Goal: Communication & Community: Answer question/provide support

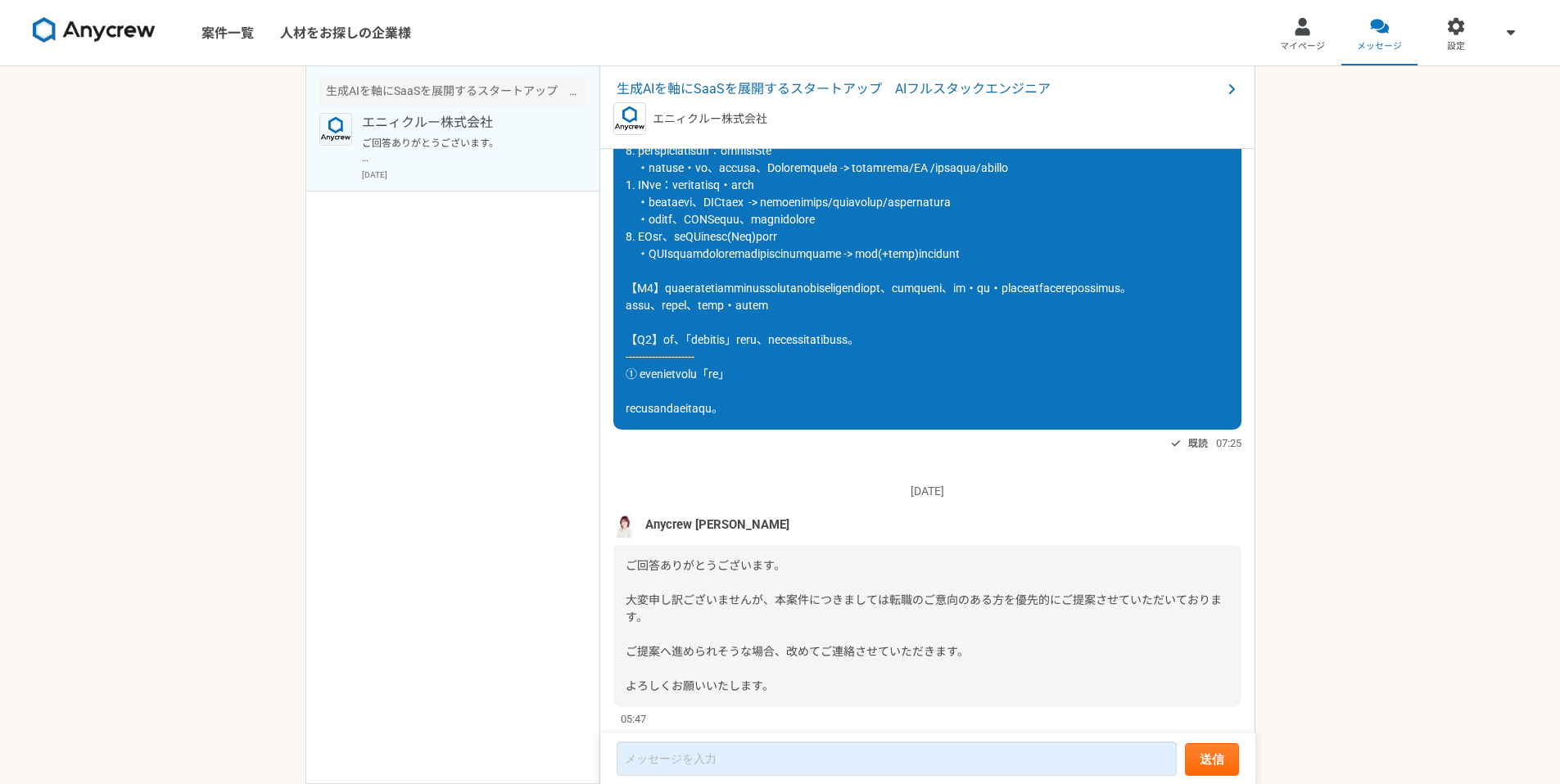
scroll to position [1140, 0]
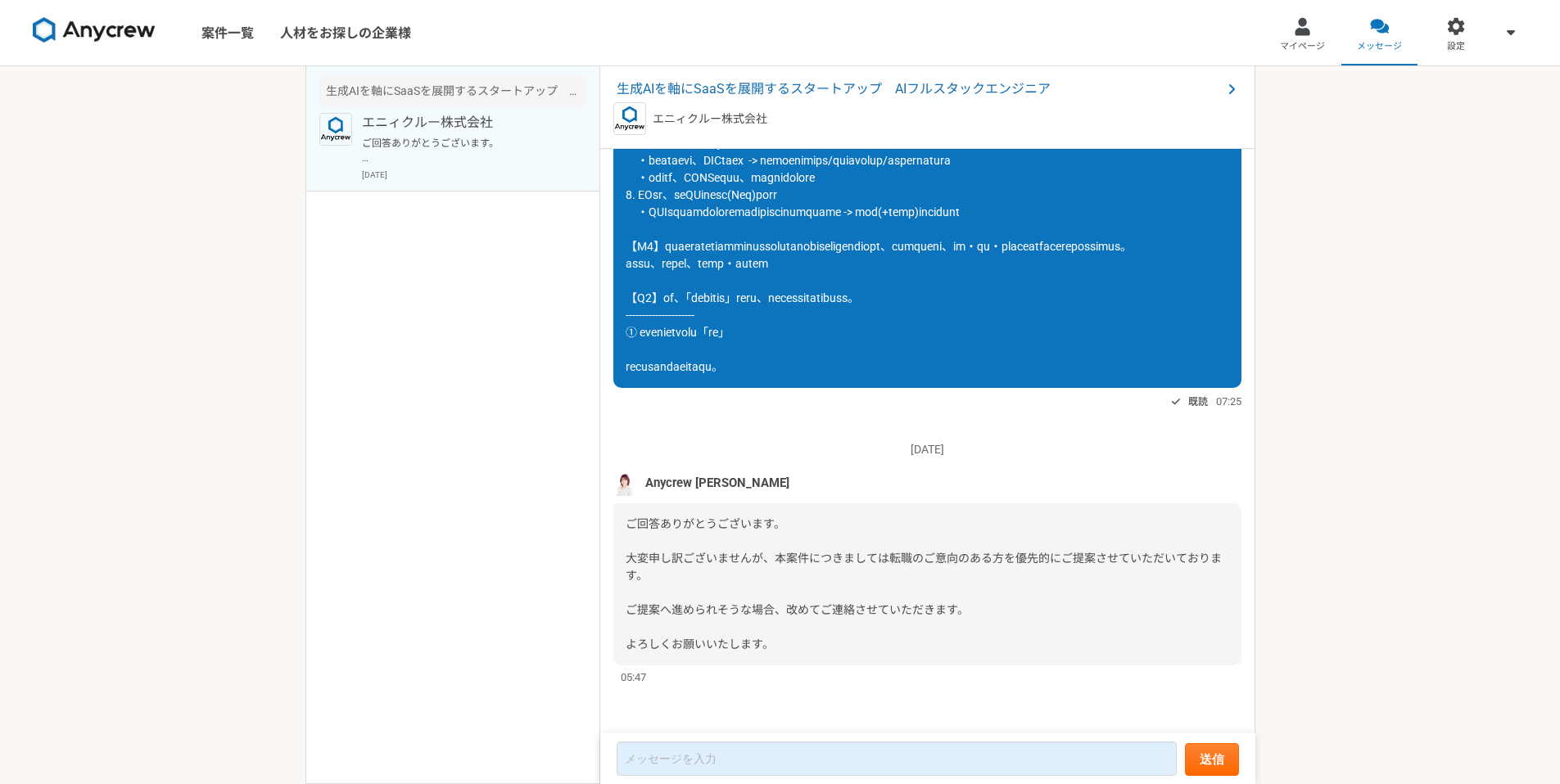
click at [702, 483] on span "Anycrew [PERSON_NAME]" at bounding box center [718, 483] width 144 height 18
drag, startPoint x: 697, startPoint y: 482, endPoint x: 720, endPoint y: 484, distance: 23.1
click at [720, 484] on div "Anycrew [PERSON_NAME]" at bounding box center [927, 483] width 628 height 25
copy span "[PERSON_NAME]"
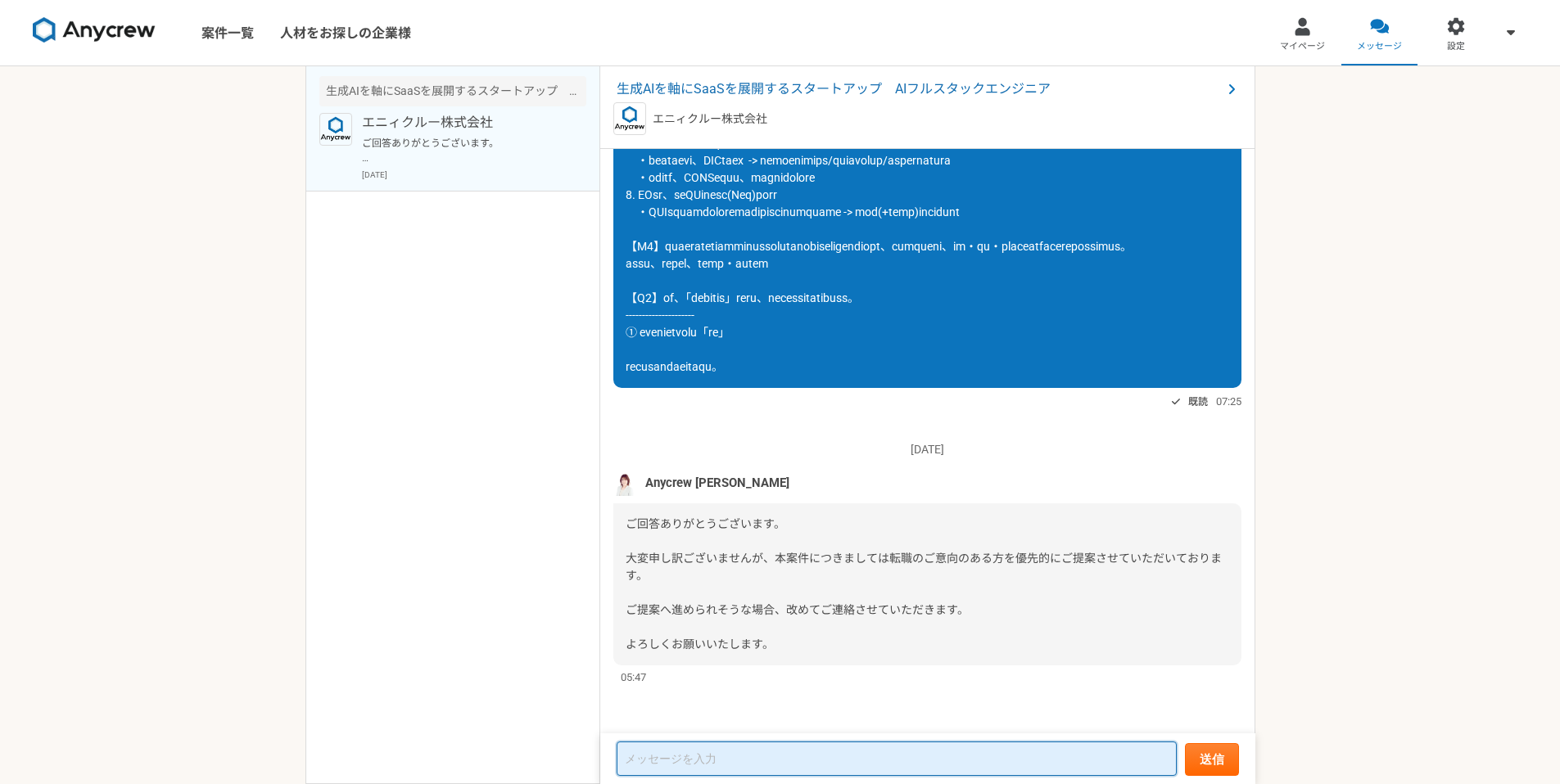
click at [723, 754] on textarea at bounding box center [897, 758] width 560 height 34
paste textarea "[PERSON_NAME]様 お世話になります。徳梅です。 ご返信いただき誠にありがとうございます。 それではまたのご連絡をお待ちしております。 どうぞよろし…"
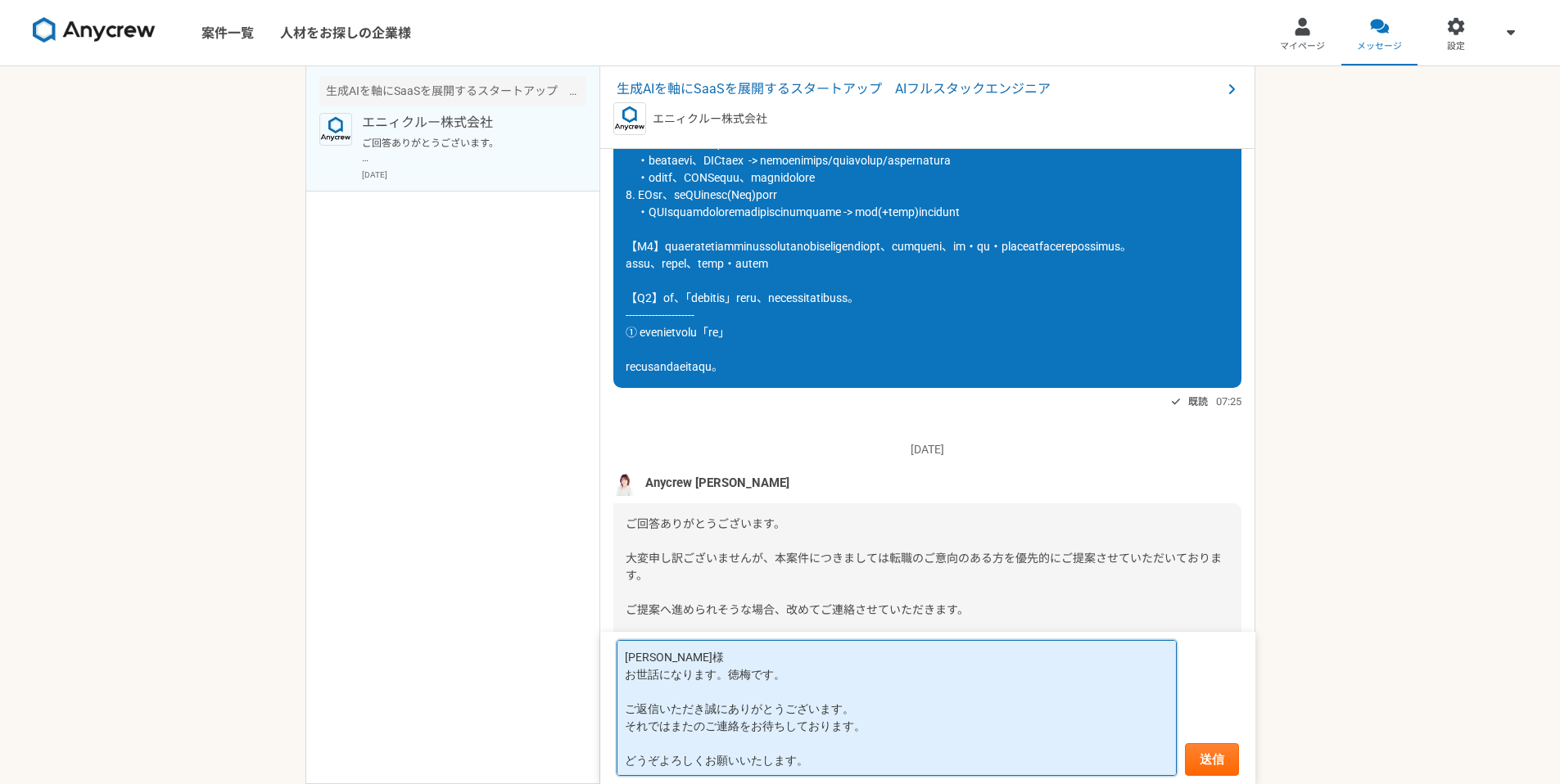
type textarea "[PERSON_NAME]様 お世話になります。徳梅です。 ご返信いただき誠にありがとうございます。 それではまたのご連絡をお待ちしております。 どうぞよろし…"
click at [1211, 740] on form "[PERSON_NAME]様 お世話になります。徳梅です。 ご返信いただき誠にありがとうございます。 それではまたのご連絡をお待ちしております。 どうぞよろし…" at bounding box center [928, 707] width 655 height 152
click at [1213, 759] on button "送信" at bounding box center [1212, 759] width 54 height 32
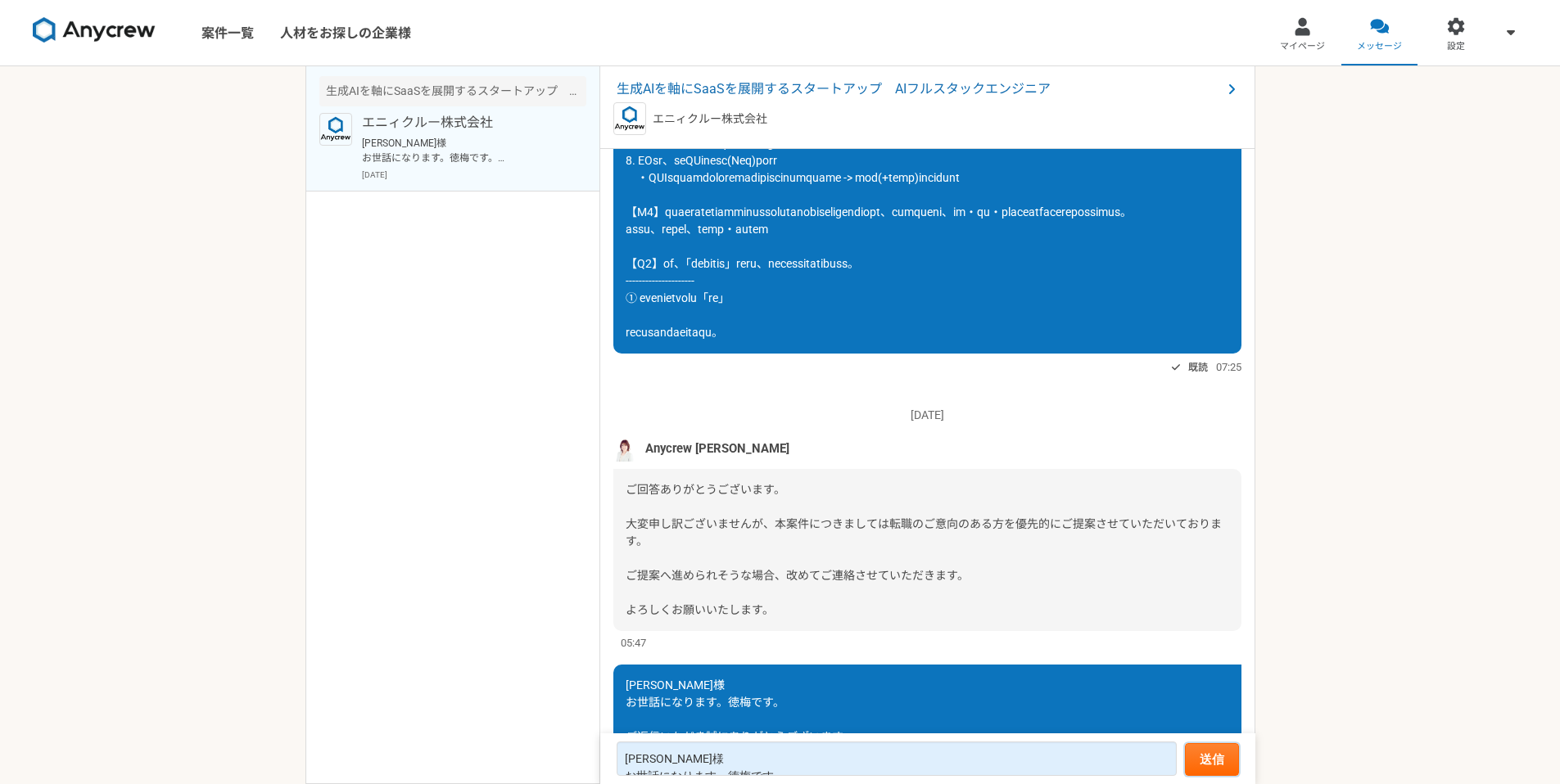
scroll to position [1318, 0]
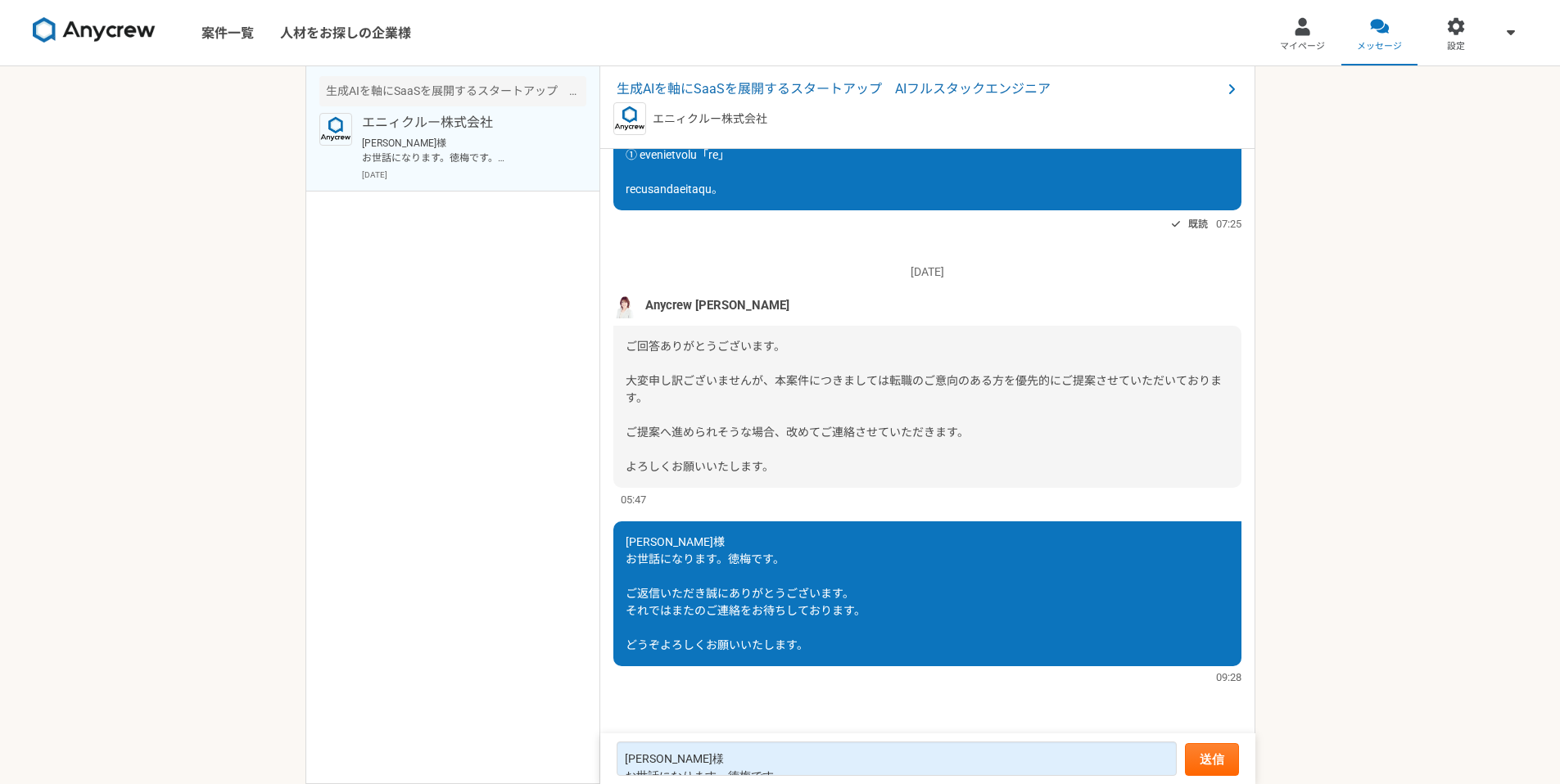
click at [1341, 476] on div "案件一覧 人材をお探しの企業様 マイページ メッセージ 設定 生成AIを軸にSaaSを展開するスタートアップ　AIフルスタックエンジニア エニィクルー株式会社…" at bounding box center [780, 392] width 1560 height 784
